Goal: Information Seeking & Learning: Learn about a topic

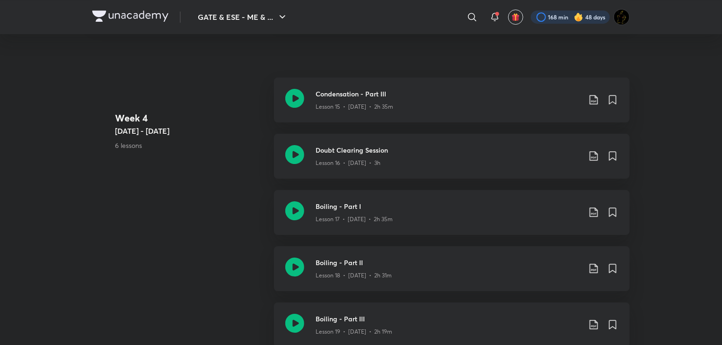
click at [587, 17] on div at bounding box center [570, 16] width 79 height 13
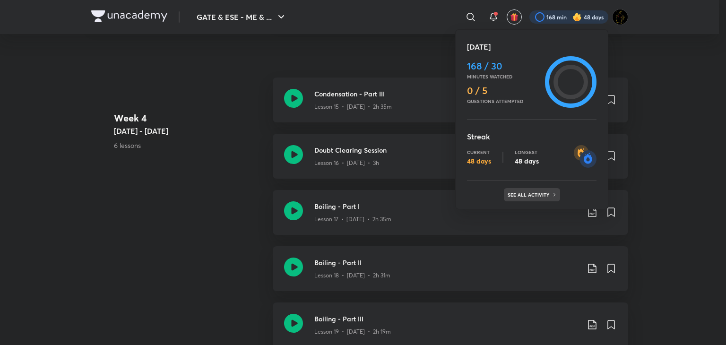
click at [541, 193] on p "See all activity" at bounding box center [530, 195] width 44 height 6
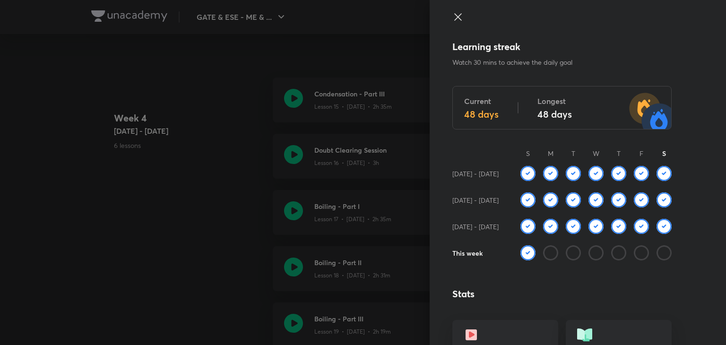
click at [454, 11] on icon at bounding box center [458, 16] width 11 height 11
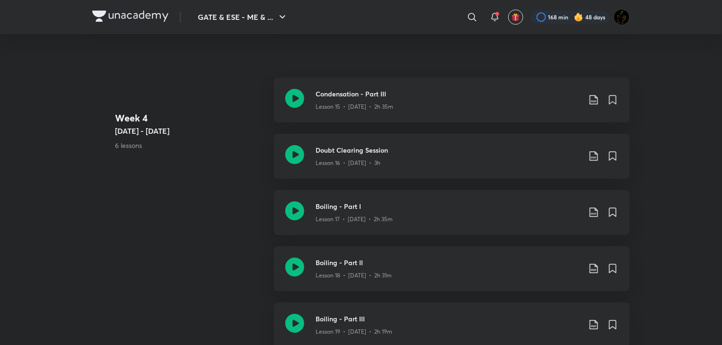
click at [218, 146] on p "6 lessons" at bounding box center [190, 145] width 151 height 10
click at [290, 152] on icon at bounding box center [294, 154] width 19 height 19
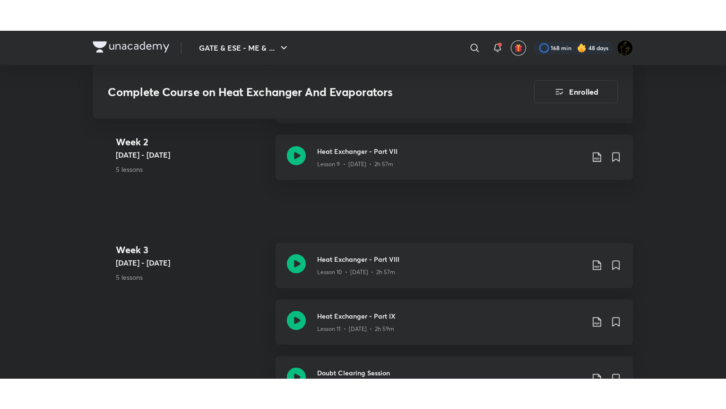
scroll to position [1053, 0]
